Goal: Task Accomplishment & Management: Complete application form

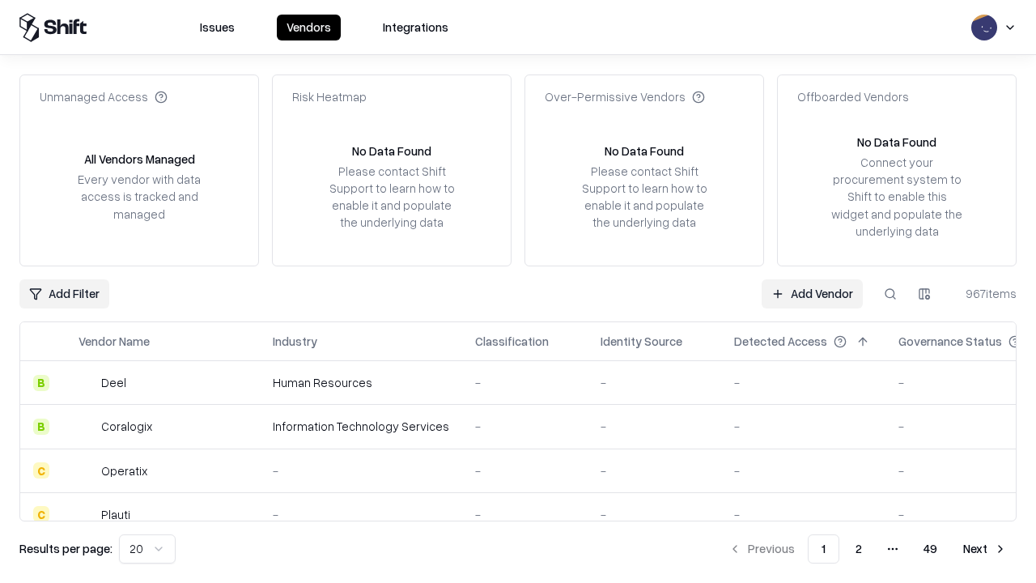
click at [812, 293] on link "Add Vendor" at bounding box center [812, 293] width 101 height 29
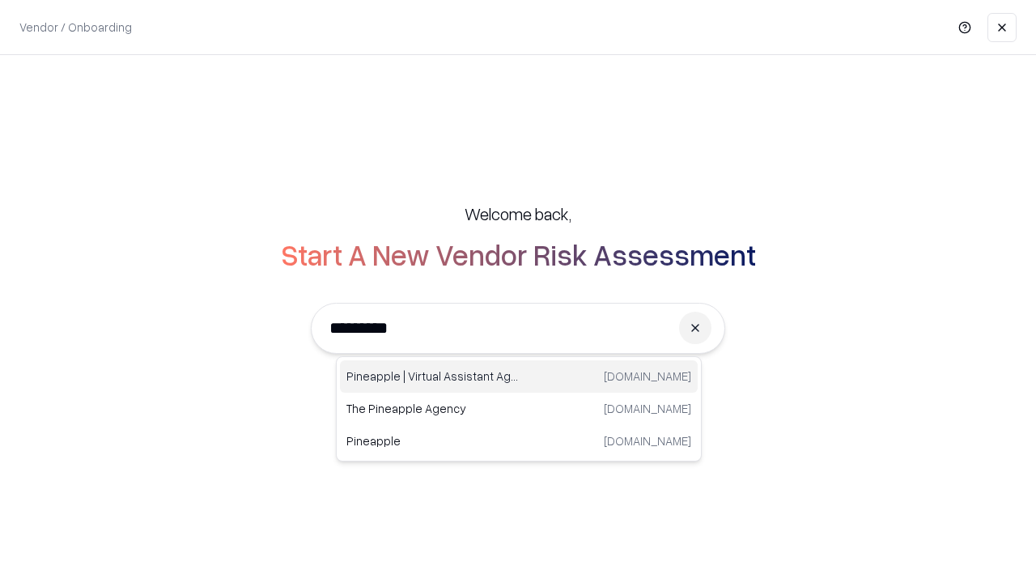
click at [519, 376] on div "Pineapple | Virtual Assistant Agency trypineapple.com" at bounding box center [519, 376] width 358 height 32
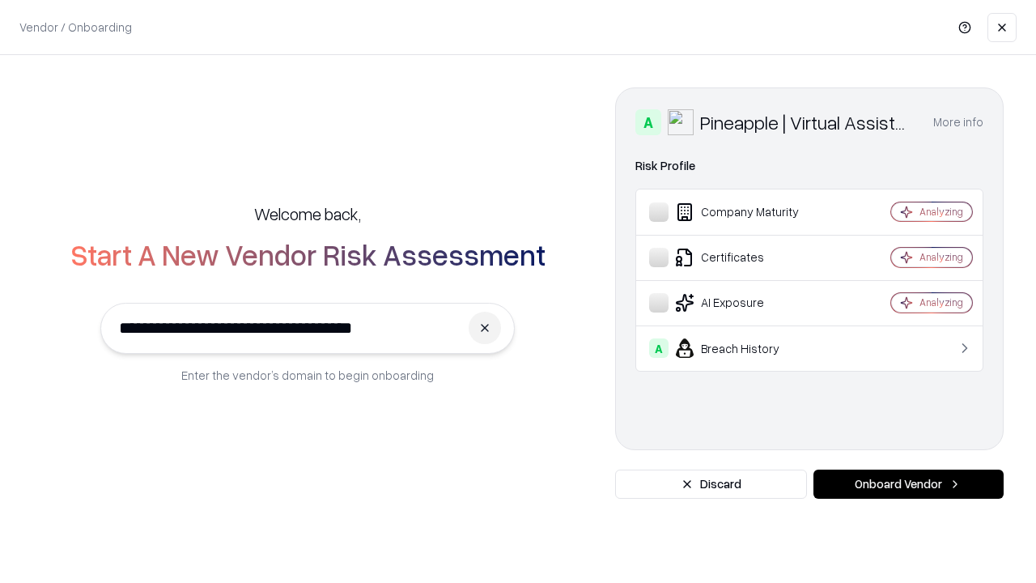
type input "**********"
click at [908, 484] on button "Onboard Vendor" at bounding box center [908, 483] width 190 height 29
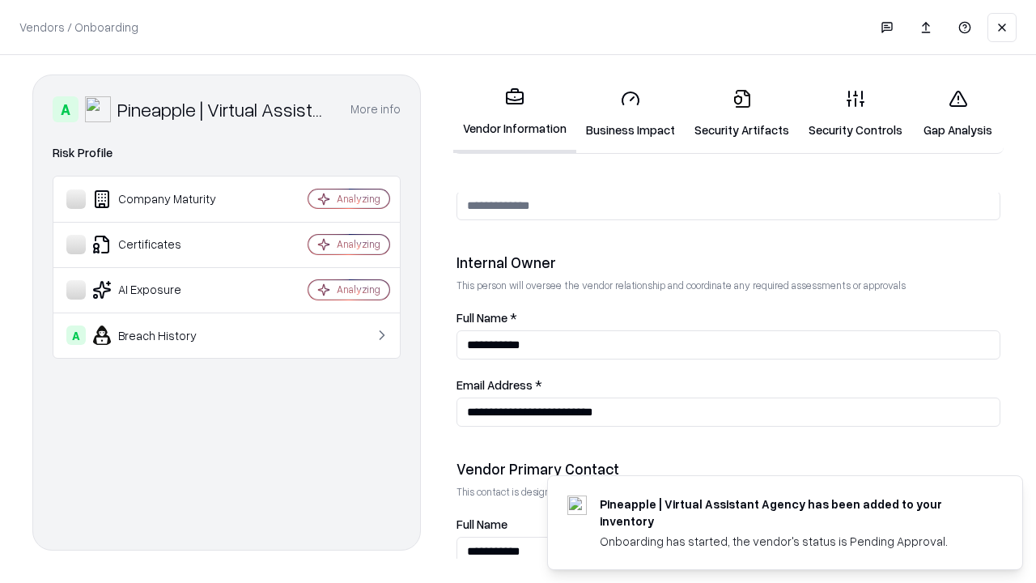
scroll to position [838, 0]
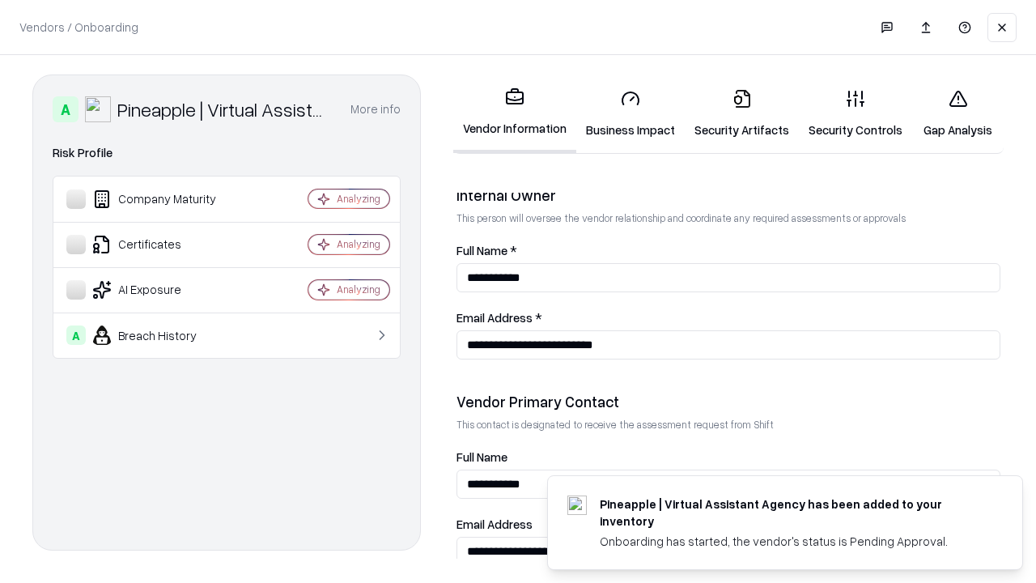
click at [630, 113] on link "Business Impact" at bounding box center [630, 113] width 108 height 75
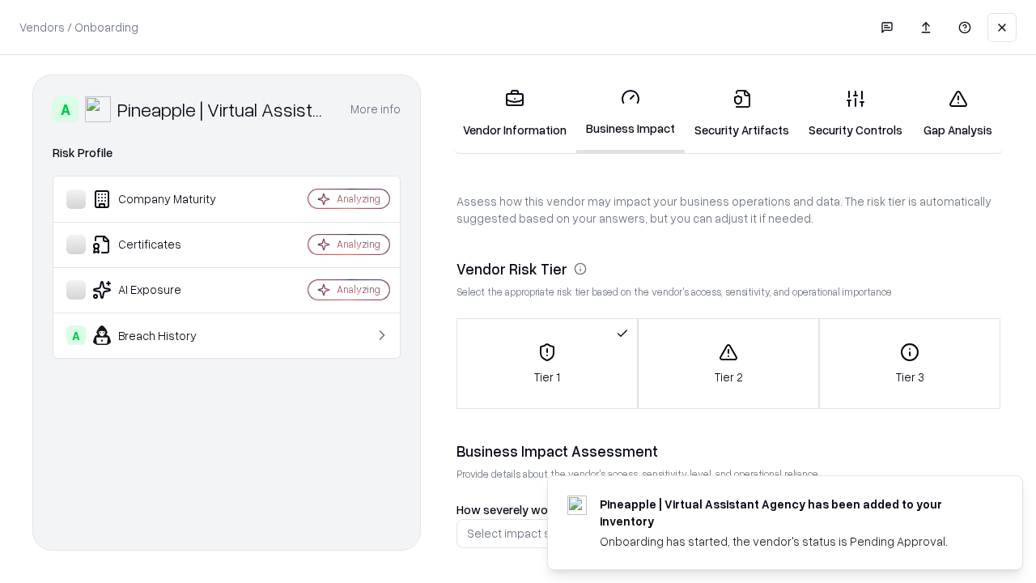
click at [741, 113] on link "Security Artifacts" at bounding box center [742, 113] width 114 height 75
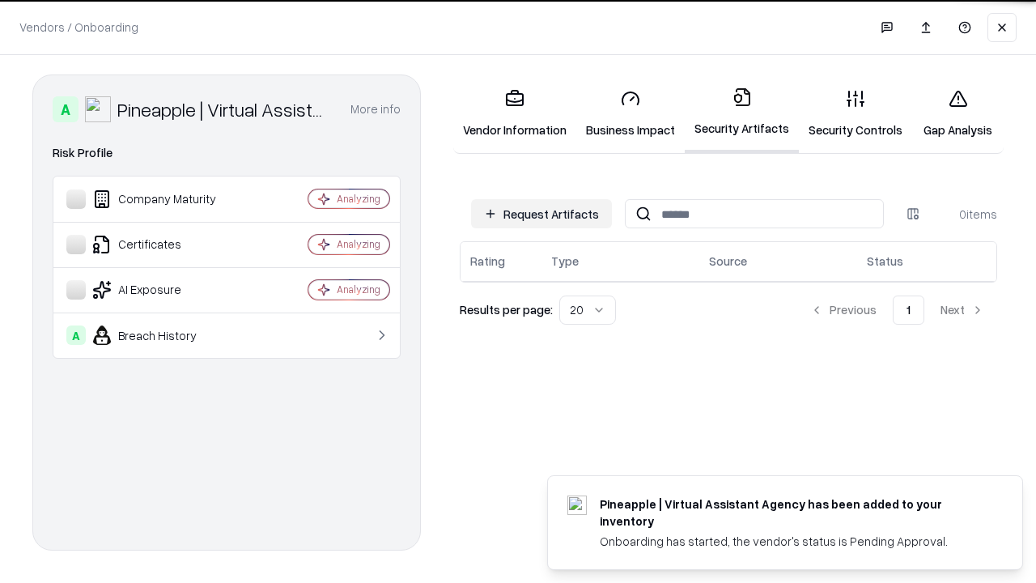
click at [541, 214] on button "Request Artifacts" at bounding box center [541, 213] width 141 height 29
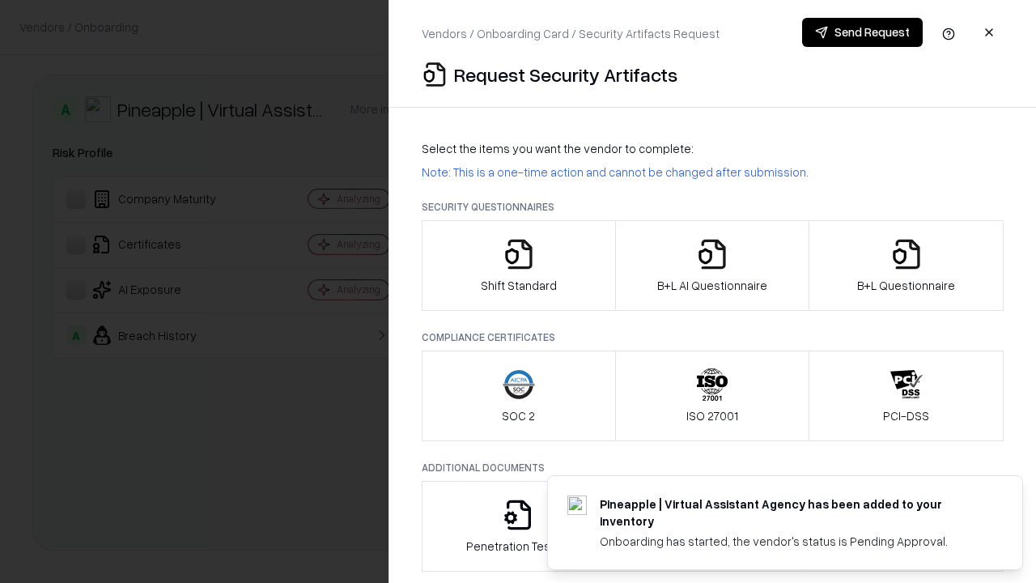
click at [518, 265] on icon "button" at bounding box center [519, 254] width 32 height 32
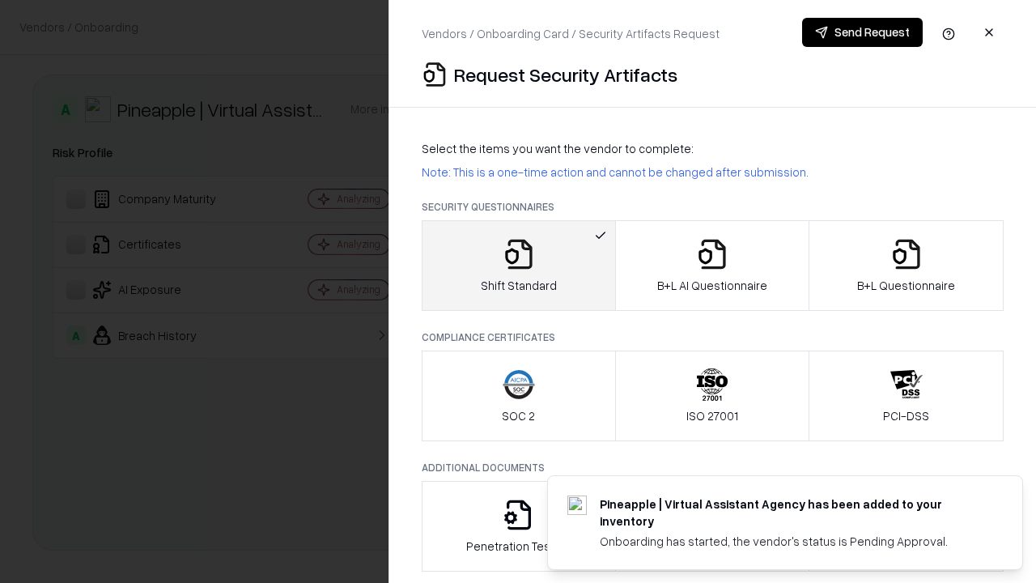
click at [862, 32] on button "Send Request" at bounding box center [862, 32] width 121 height 29
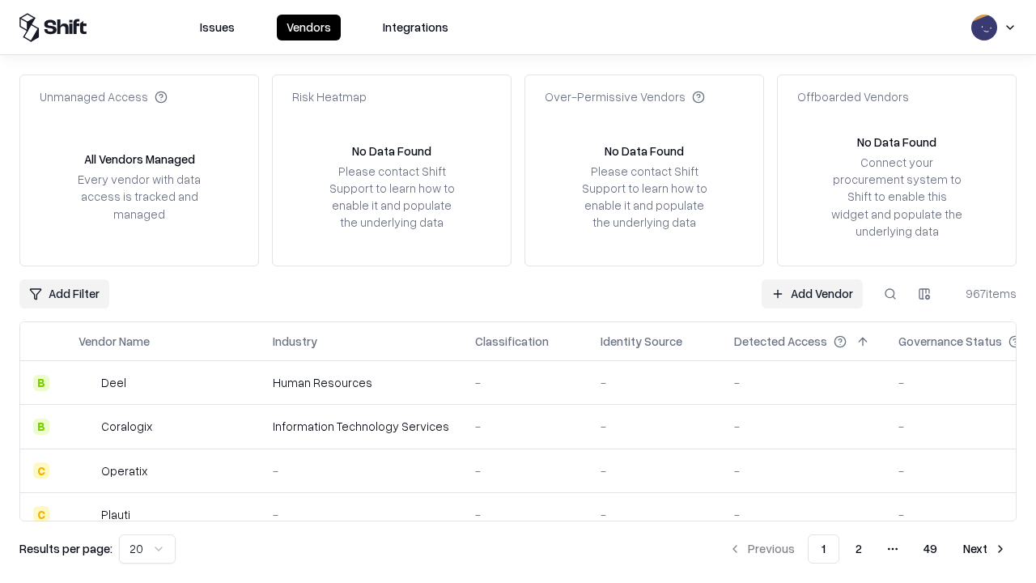
click at [890, 293] on button at bounding box center [890, 293] width 29 height 29
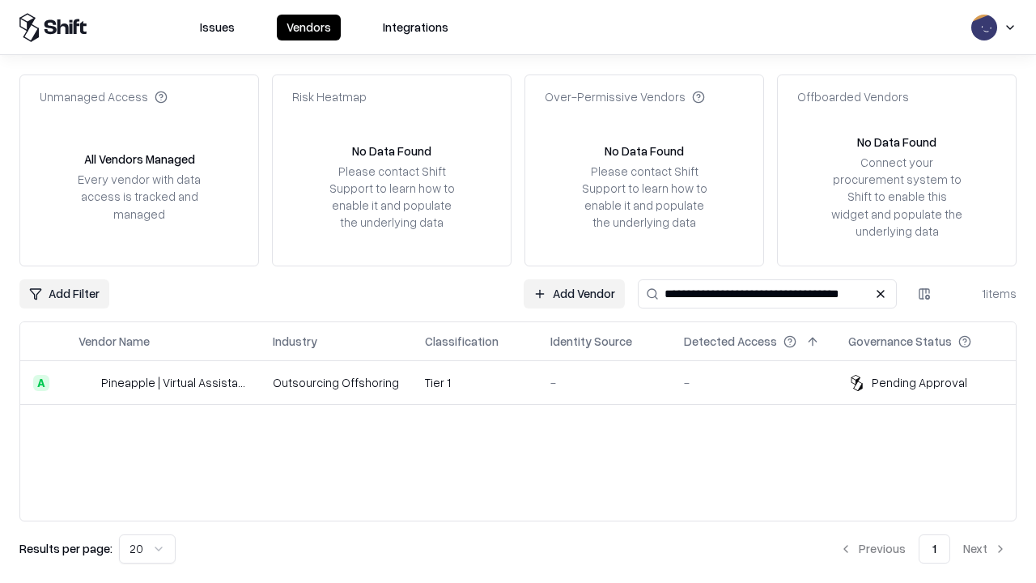
type input "**********"
click at [528, 382] on td "Tier 1" at bounding box center [474, 383] width 125 height 44
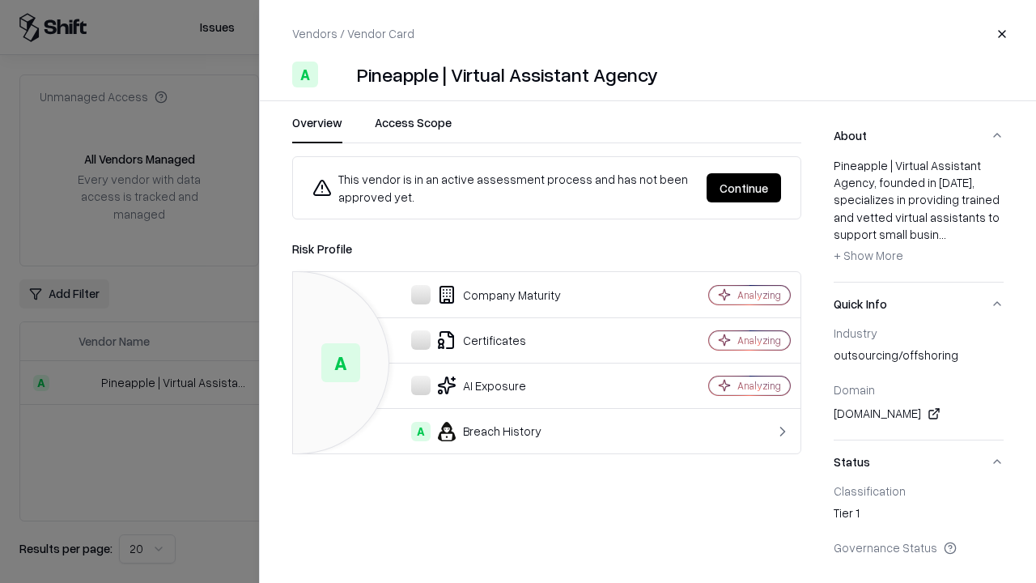
click at [744, 188] on button "Continue" at bounding box center [744, 187] width 74 height 29
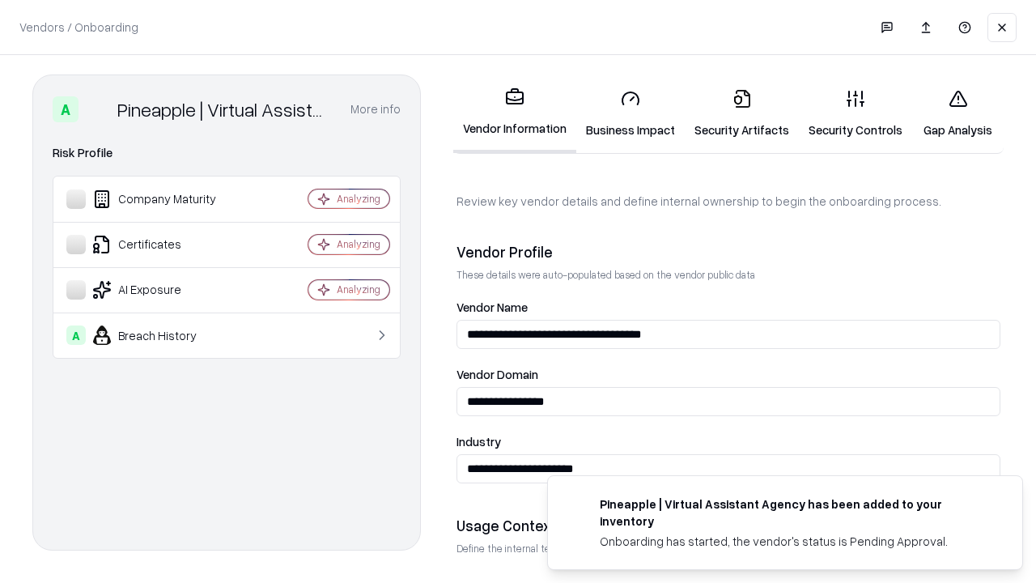
click at [741, 113] on link "Security Artifacts" at bounding box center [742, 113] width 114 height 75
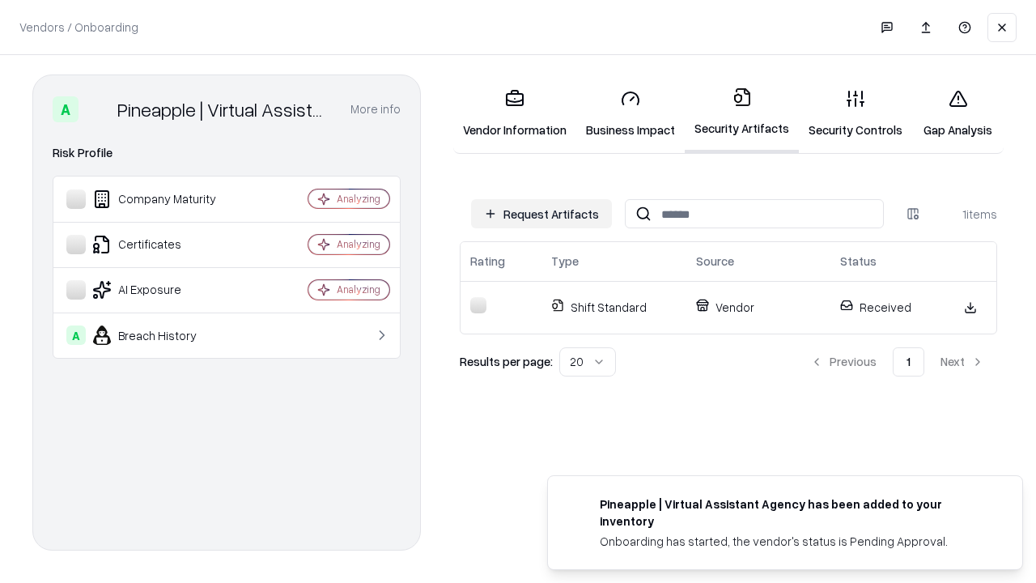
click at [855, 113] on link "Security Controls" at bounding box center [855, 113] width 113 height 75
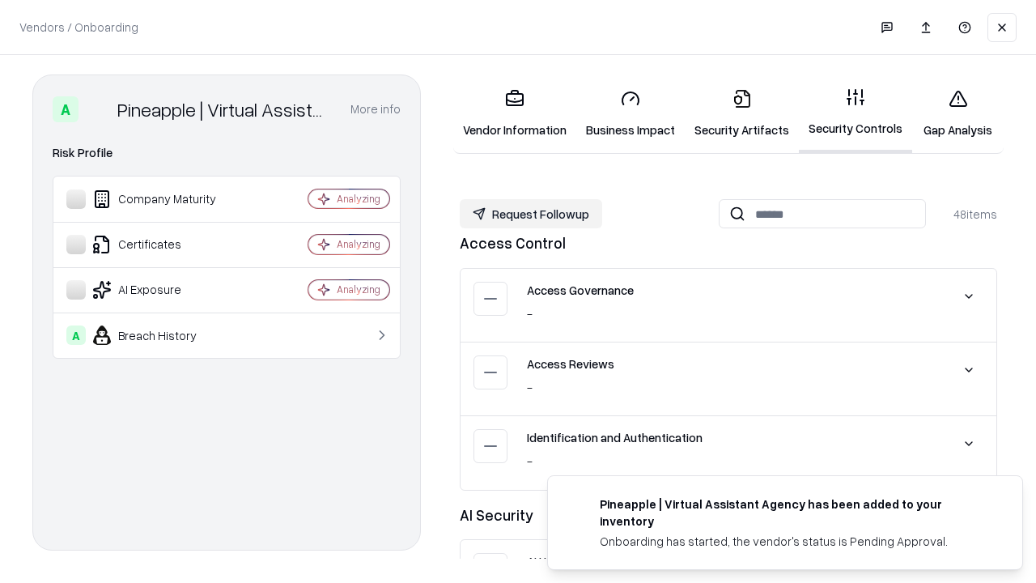
click at [531, 214] on button "Request Followup" at bounding box center [531, 213] width 142 height 29
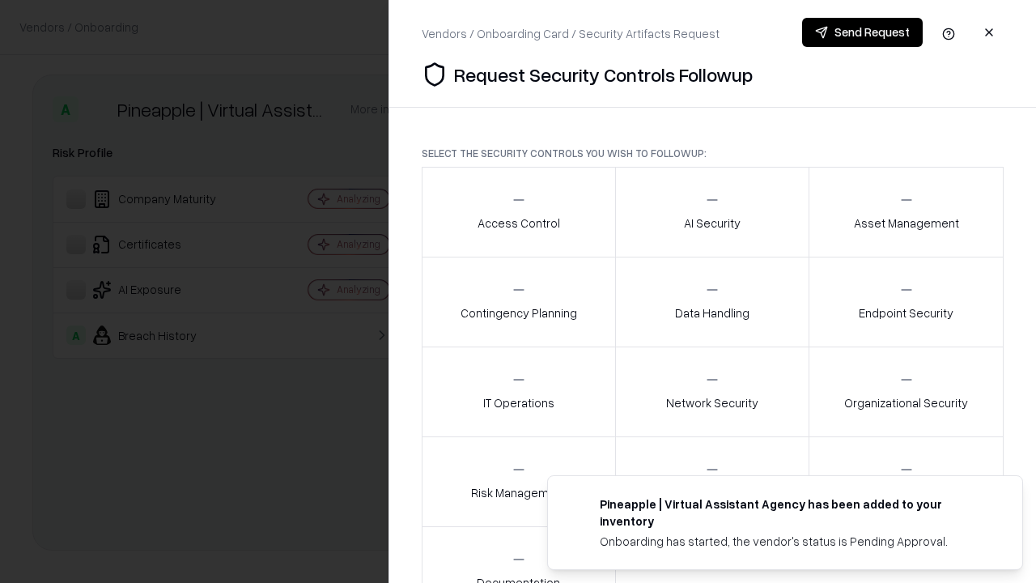
click at [518, 212] on div "Access Control" at bounding box center [519, 212] width 83 height 40
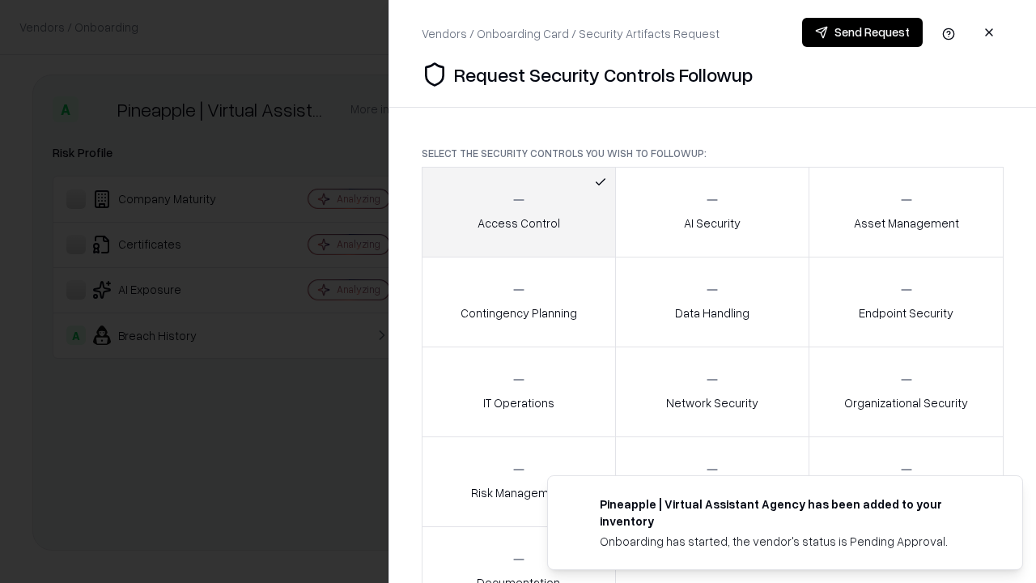
click at [862, 32] on button "Send Request" at bounding box center [862, 32] width 121 height 29
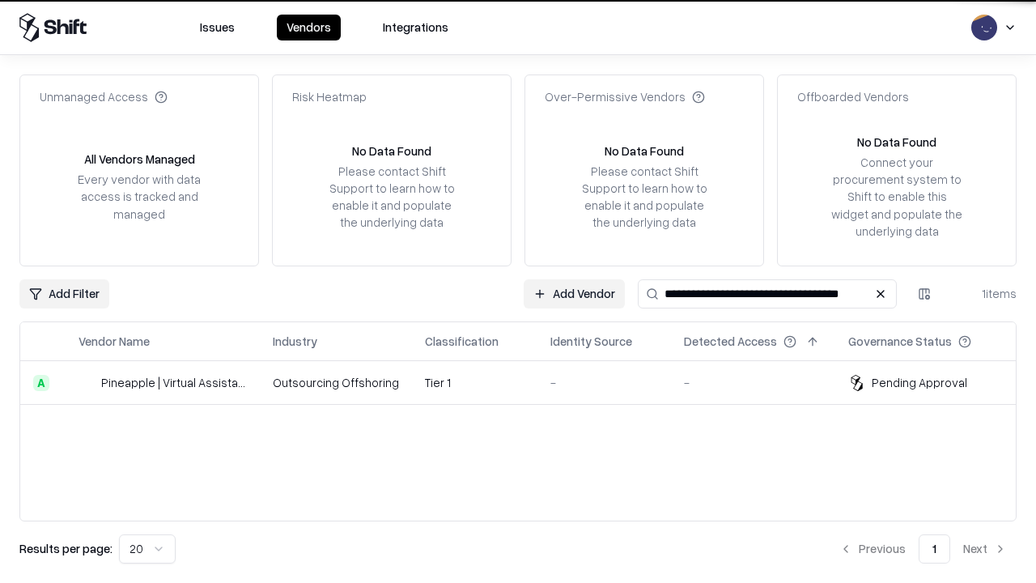
type input "**********"
click at [528, 382] on td "Tier 1" at bounding box center [474, 383] width 125 height 44
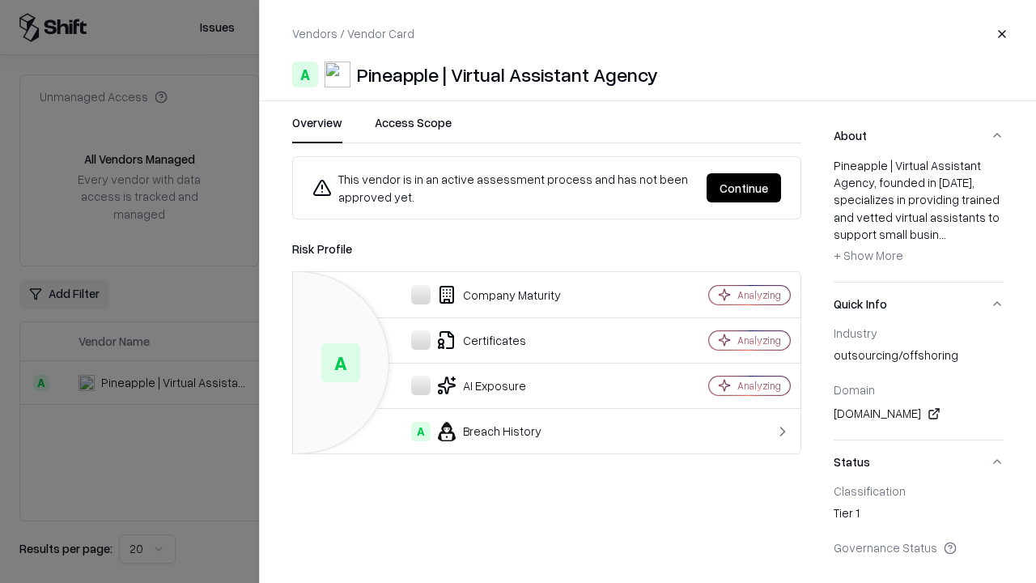
click at [744, 188] on button "Continue" at bounding box center [744, 187] width 74 height 29
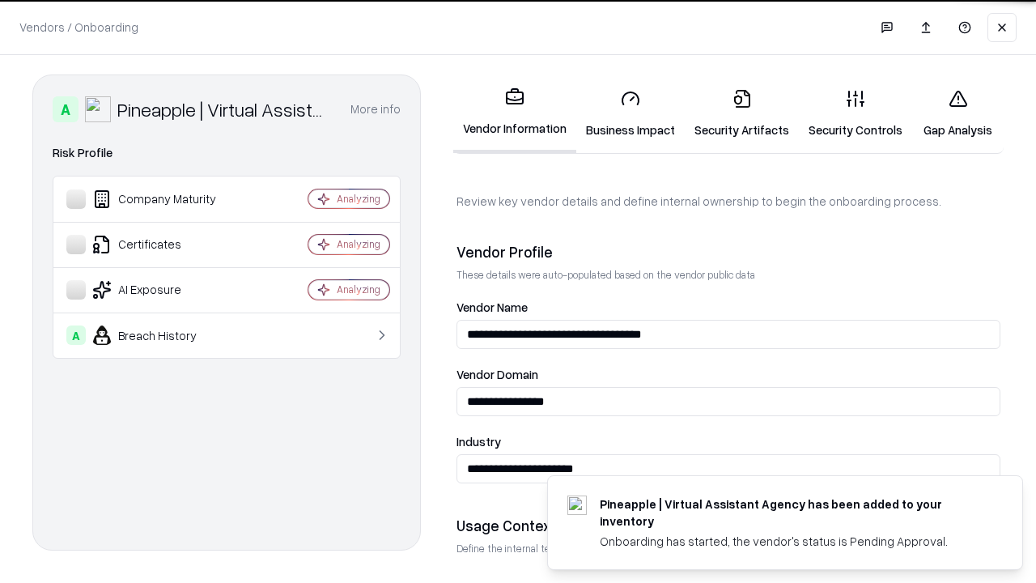
click at [957, 113] on link "Gap Analysis" at bounding box center [957, 113] width 91 height 75
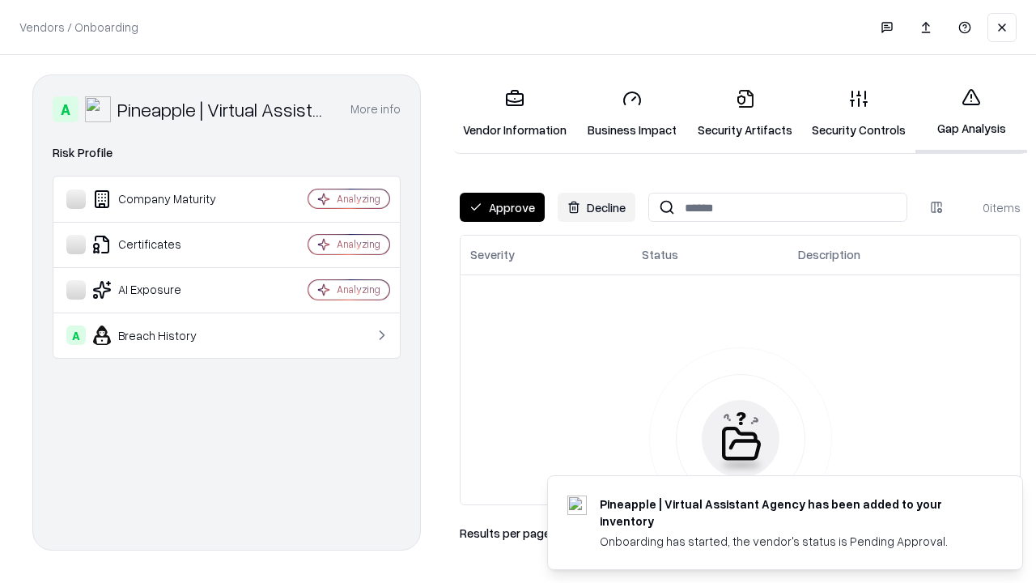
click at [502, 207] on button "Approve" at bounding box center [502, 207] width 85 height 29
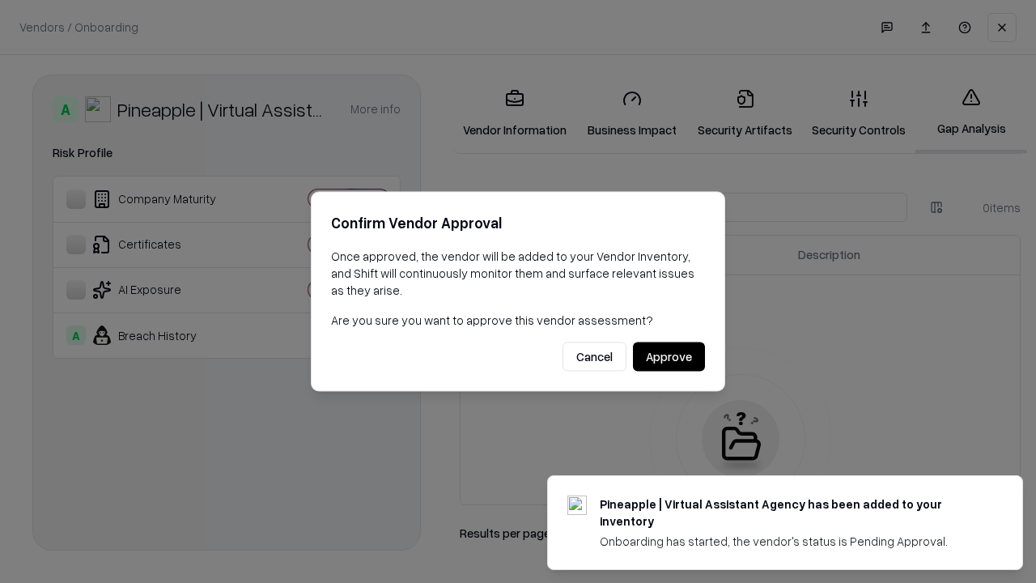
click at [669, 356] on button "Approve" at bounding box center [669, 356] width 72 height 29
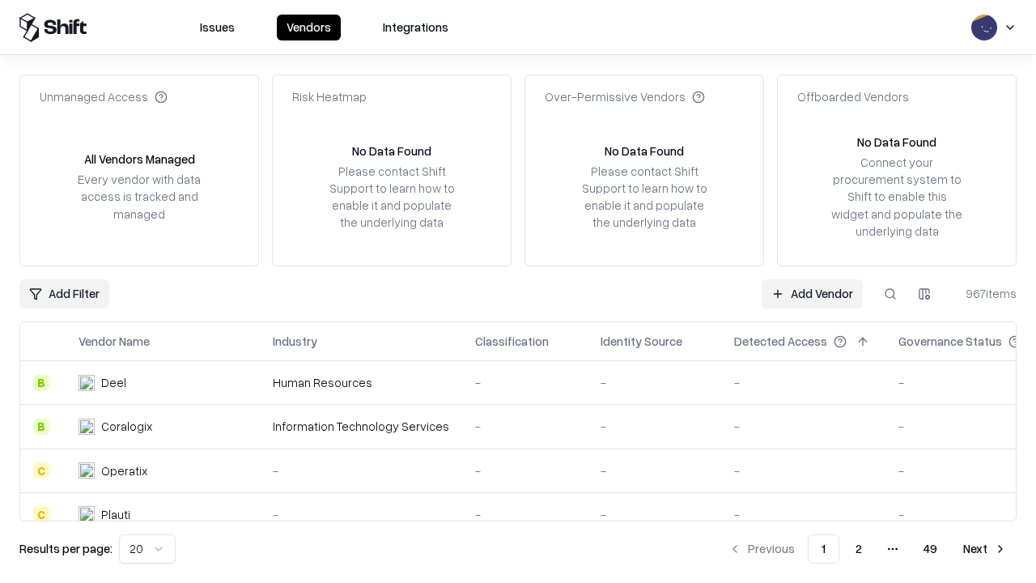
type input "**********"
click at [812, 293] on link "Add Vendor" at bounding box center [812, 293] width 101 height 29
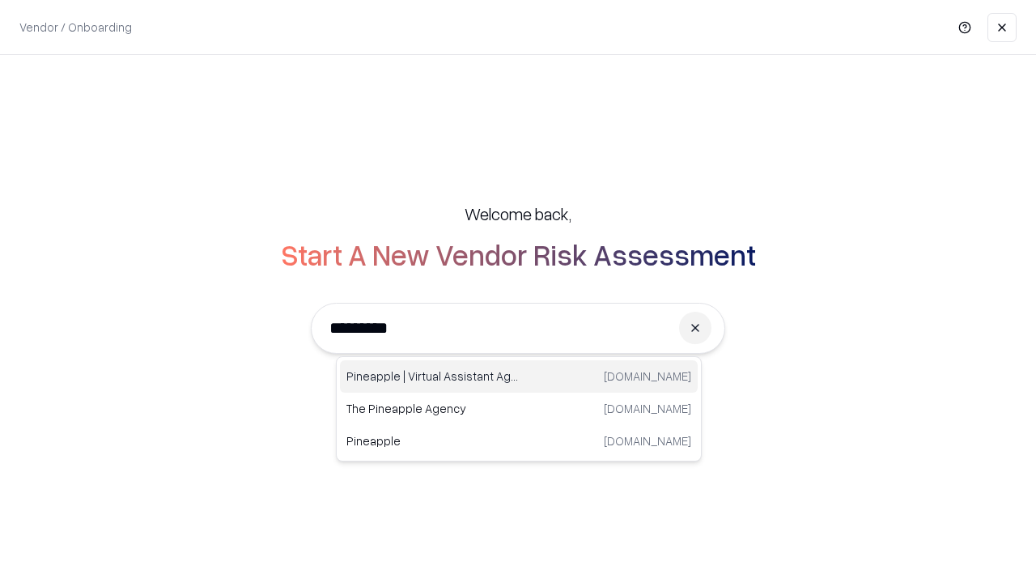
click at [519, 376] on div "Pineapple | Virtual Assistant Agency [DOMAIN_NAME]" at bounding box center [519, 376] width 358 height 32
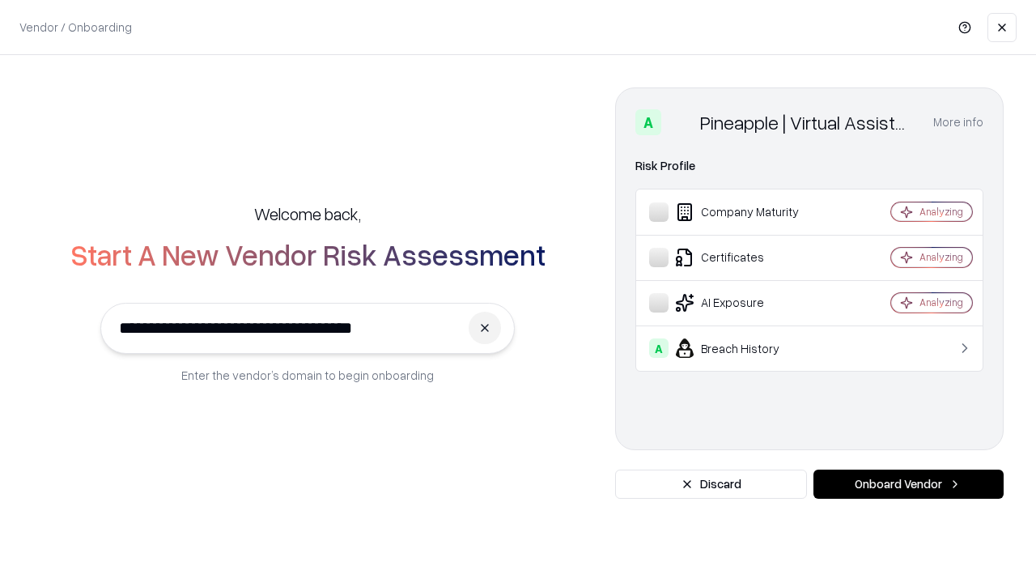
type input "**********"
click at [908, 484] on button "Onboard Vendor" at bounding box center [908, 483] width 190 height 29
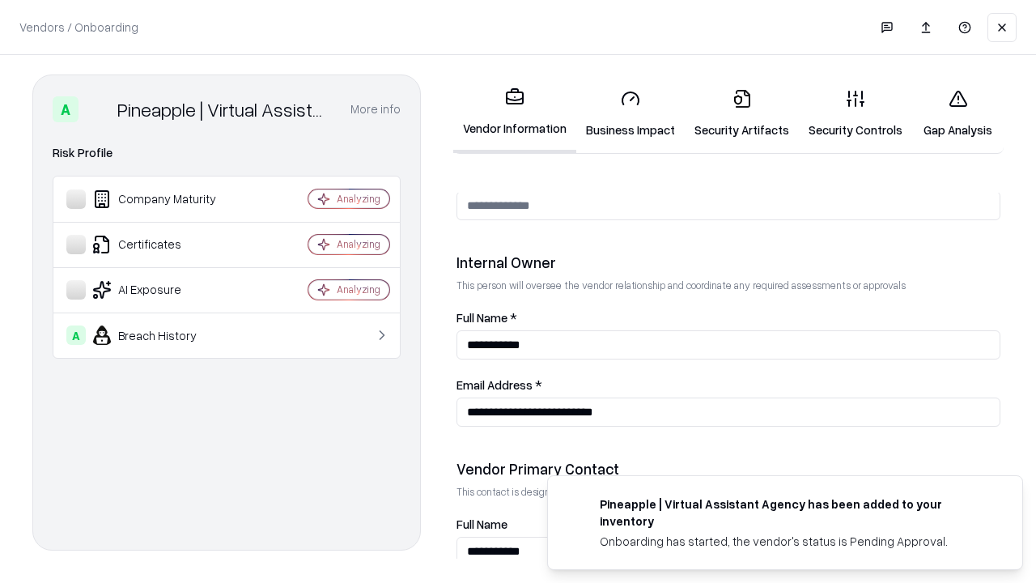
scroll to position [838, 0]
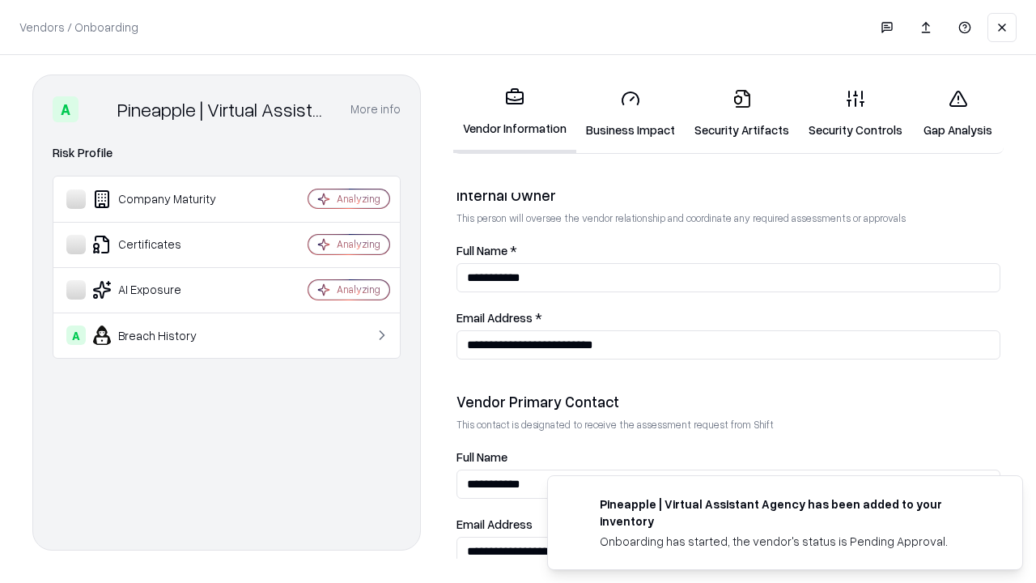
click at [957, 113] on link "Gap Analysis" at bounding box center [957, 113] width 91 height 75
